Goal: Task Accomplishment & Management: Use online tool/utility

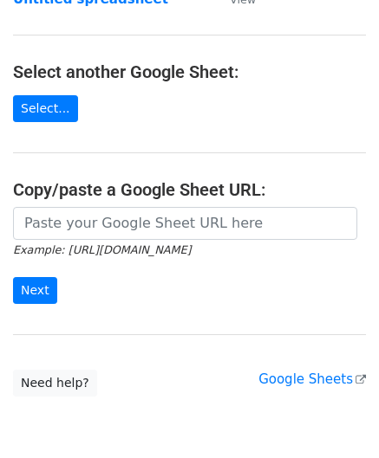
scroll to position [173, 0]
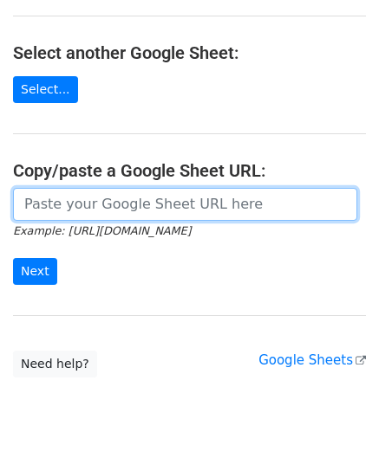
click at [96, 204] on input "url" at bounding box center [185, 204] width 344 height 33
paste input "[URL][DOMAIN_NAME]"
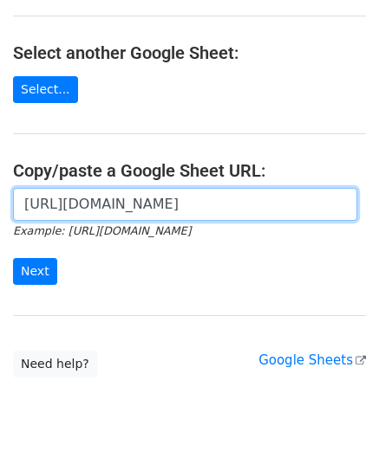
scroll to position [0, 383]
type input "[URL][DOMAIN_NAME]"
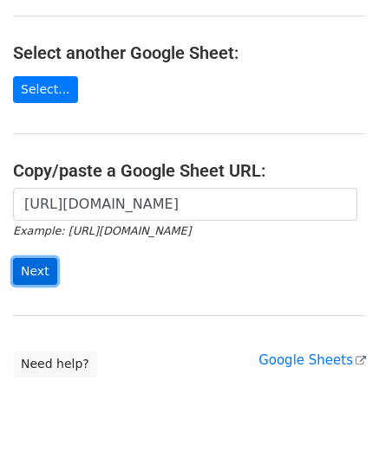
click at [42, 273] on input "Next" at bounding box center [35, 271] width 44 height 27
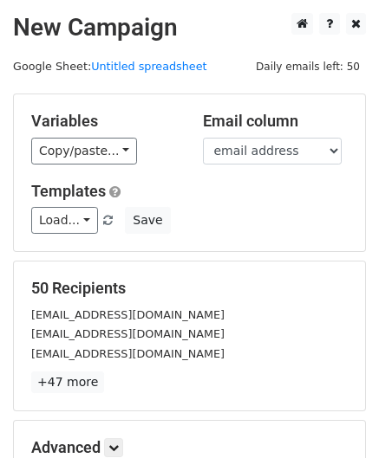
scroll to position [211, 0]
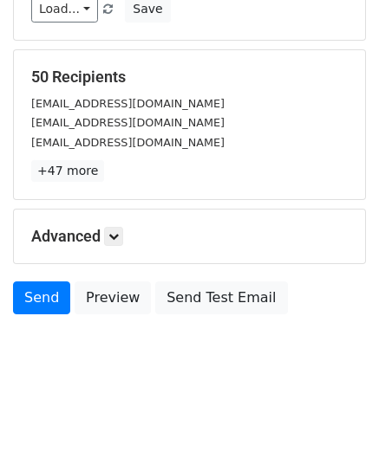
click at [106, 227] on h5 "Advanced" at bounding box center [189, 236] width 316 height 19
click at [113, 231] on icon at bounding box center [113, 236] width 10 height 10
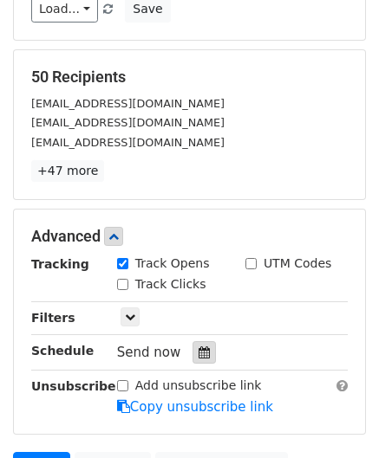
click at [198, 355] on icon at bounding box center [203, 353] width 11 height 12
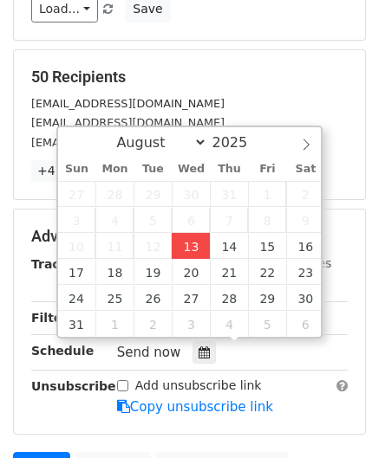
type input "2025-08-13 12:00"
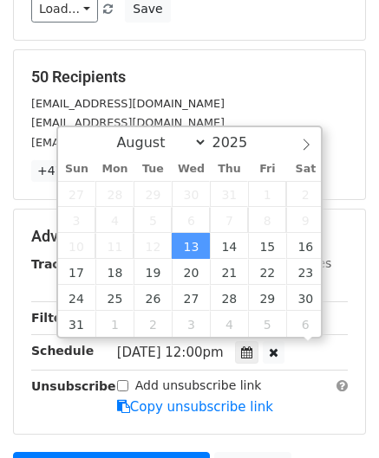
scroll to position [0, 0]
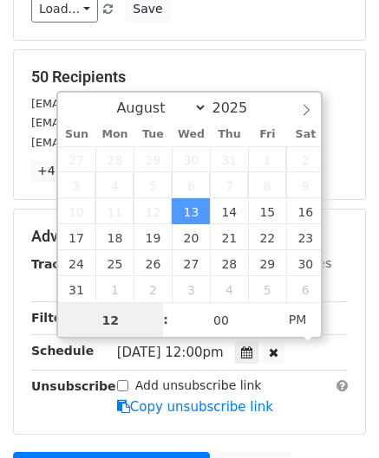
paste input "6"
type input "6"
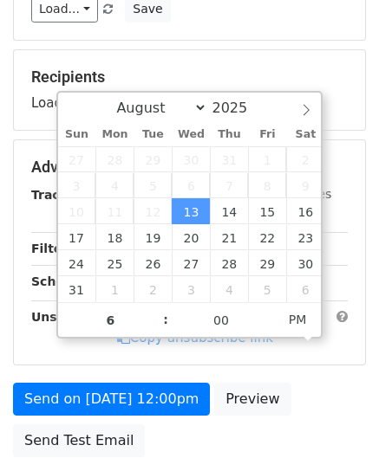
type input "2025-08-13 18:00"
